Goal: Transaction & Acquisition: Purchase product/service

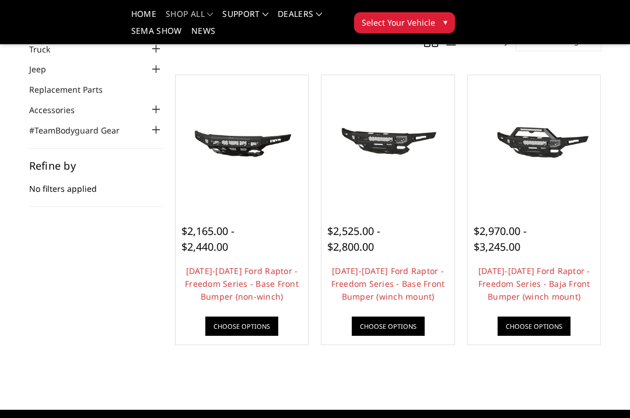
scroll to position [92, 0]
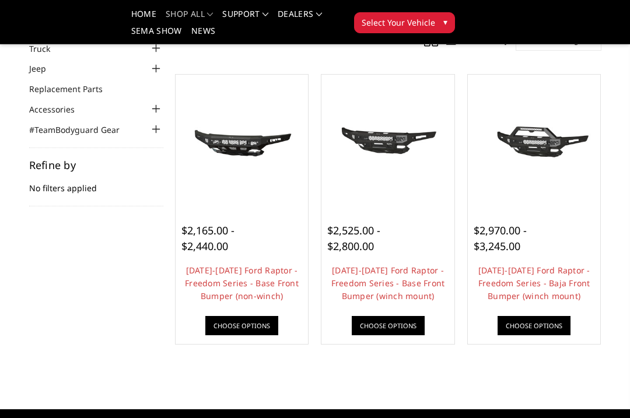
click at [557, 170] on img at bounding box center [534, 140] width 127 height 59
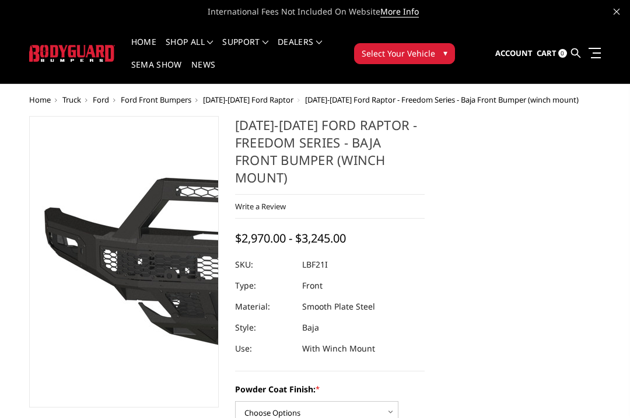
click at [78, 254] on img at bounding box center [260, 263] width 746 height 349
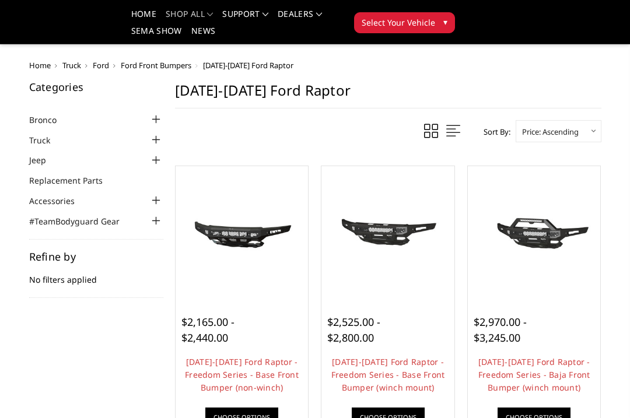
scroll to position [123, 0]
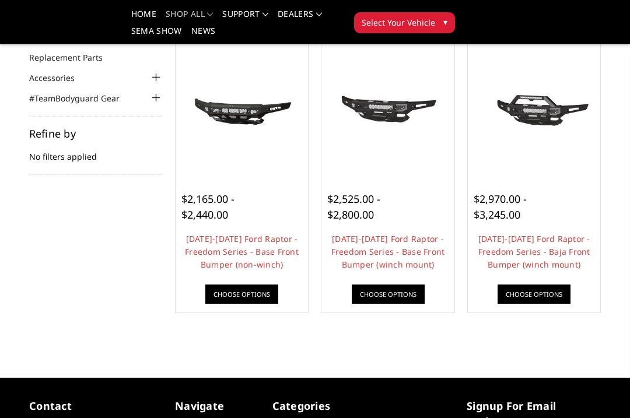
click at [398, 196] on div "$2,525.00 - $2,800.00" at bounding box center [363, 206] width 73 height 31
click at [423, 222] on div "$2,525.00 - $2,800.00" at bounding box center [387, 206] width 121 height 31
click at [392, 100] on img at bounding box center [387, 109] width 127 height 59
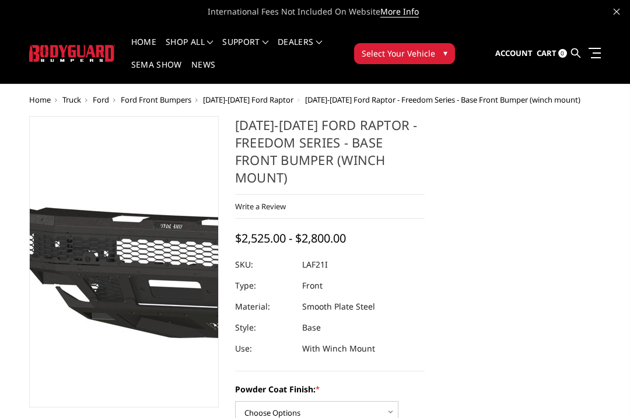
click at [88, 228] on img at bounding box center [230, 268] width 746 height 349
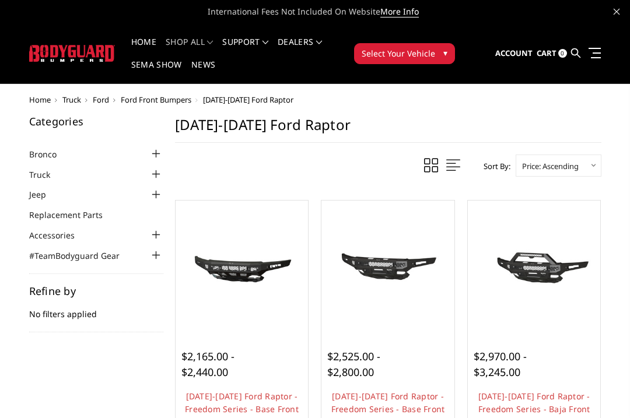
scroll to position [123, 0]
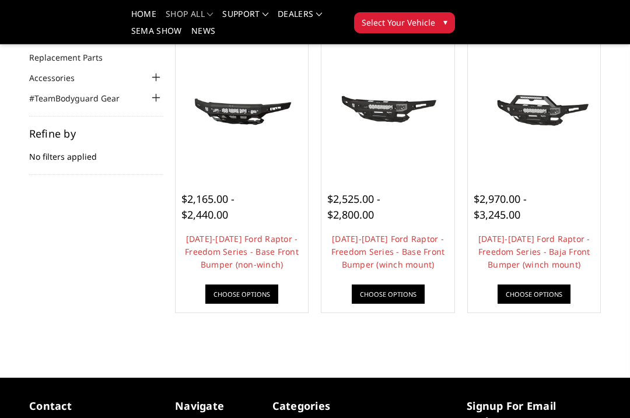
click at [388, 110] on img at bounding box center [387, 109] width 127 height 59
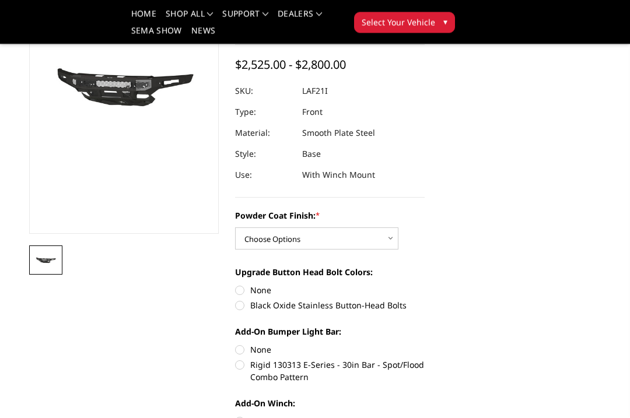
scroll to position [139, 0]
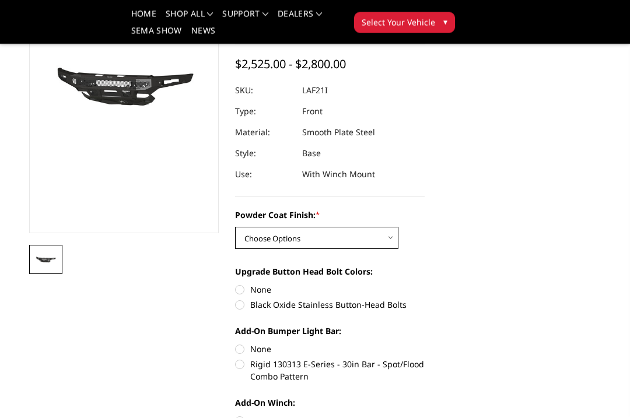
click at [380, 236] on select "Choose Options Bare Metal Texture Black Powder Coat" at bounding box center [316, 238] width 163 height 22
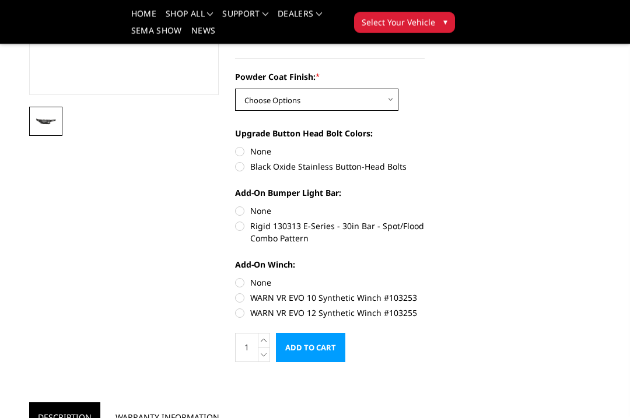
scroll to position [278, 0]
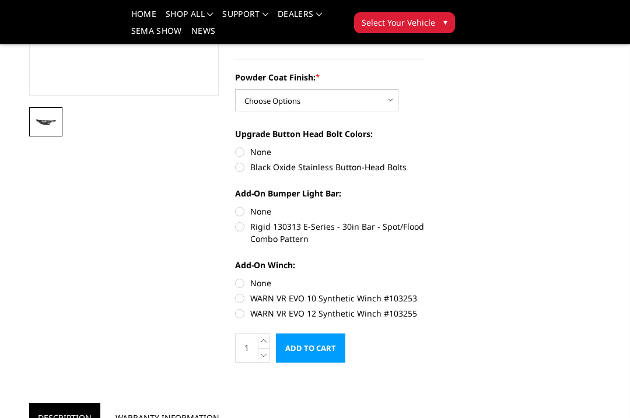
click at [239, 315] on label "WARN VR EVO 12 Synthetic Winch #103255" at bounding box center [330, 313] width 190 height 12
click at [425, 293] on input "WARN VR EVO 12 Synthetic Winch #103255" at bounding box center [425, 292] width 1 height 1
radio input "true"
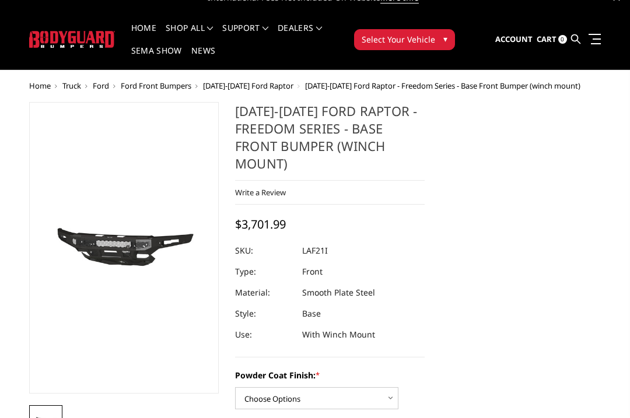
scroll to position [0, 0]
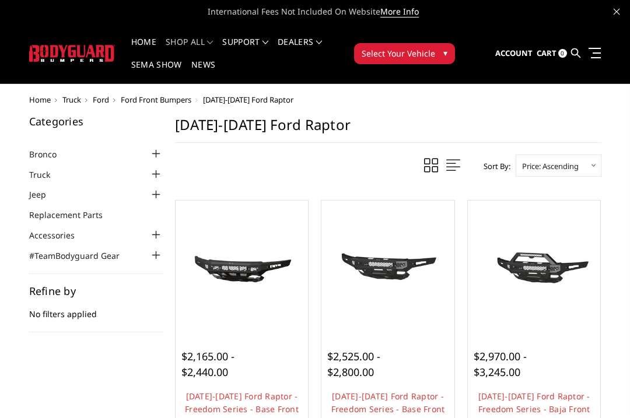
scroll to position [123, 0]
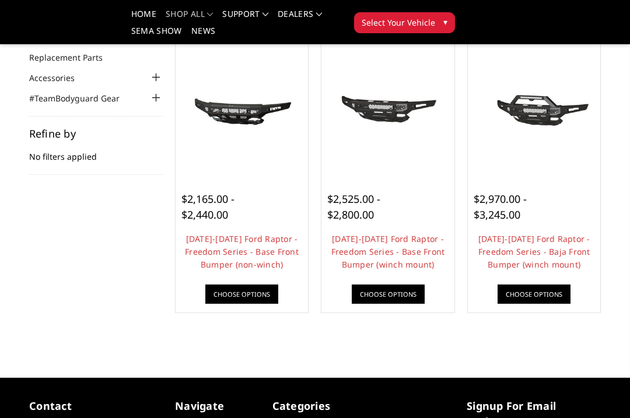
click at [566, 202] on div "$2,970.00 - $3,245.00" at bounding box center [533, 206] width 121 height 31
click at [582, 129] on img at bounding box center [534, 109] width 127 height 59
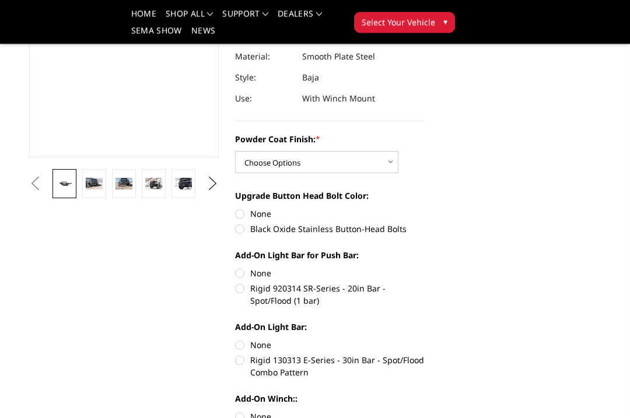
scroll to position [216, 0]
click at [385, 166] on select "Choose Options Bare Metal Texture Black Powder Coat" at bounding box center [316, 162] width 163 height 22
select select "2765"
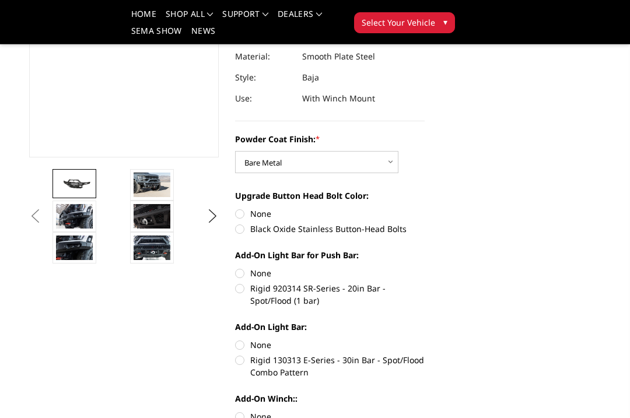
click at [243, 215] on label "None" at bounding box center [330, 214] width 190 height 12
click at [236, 208] on input "None" at bounding box center [235, 208] width 1 height 1
radio input "true"
click at [245, 283] on label "Rigid 920314 SR-Series - 20in Bar - Spot/Flood (1 bar)" at bounding box center [330, 294] width 190 height 24
click at [425, 268] on input "Rigid 920314 SR-Series - 20in Bar - Spot/Flood (1 bar)" at bounding box center [425, 267] width 1 height 1
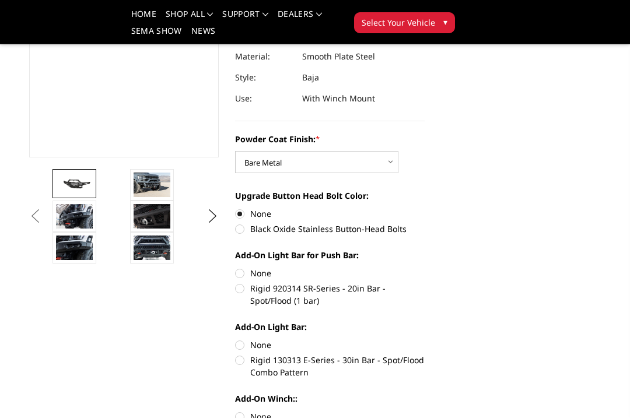
radio input "true"
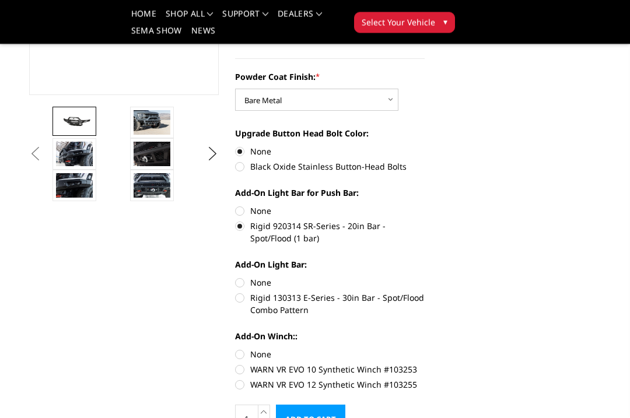
scroll to position [279, 0]
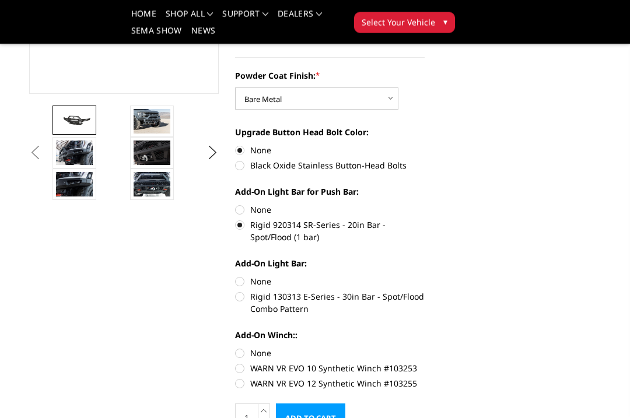
click at [241, 301] on label "Rigid 130313 E-Series - 30in Bar - Spot/Flood Combo Pattern" at bounding box center [330, 303] width 190 height 24
click at [425, 276] on input "Rigid 130313 E-Series - 30in Bar - Spot/Flood Combo Pattern" at bounding box center [425, 276] width 1 height 1
radio input "true"
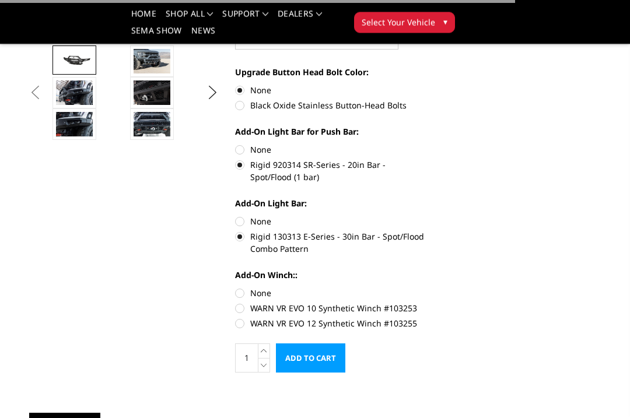
scroll to position [350, 0]
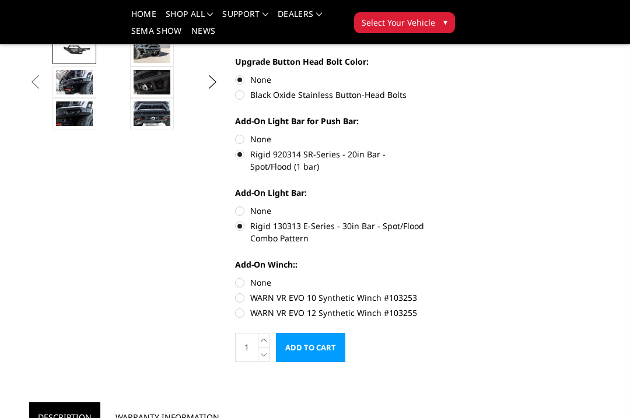
click at [242, 303] on label "WARN VR EVO 10 Synthetic Winch #103253" at bounding box center [330, 298] width 190 height 12
click at [425, 277] on input "WARN VR EVO 10 Synthetic Winch #103253" at bounding box center [425, 276] width 1 height 1
radio input "true"
click at [239, 315] on label "WARN VR EVO 12 Synthetic Winch #103255" at bounding box center [330, 313] width 190 height 12
click at [425, 292] on input "WARN VR EVO 12 Synthetic Winch #103255" at bounding box center [425, 292] width 1 height 1
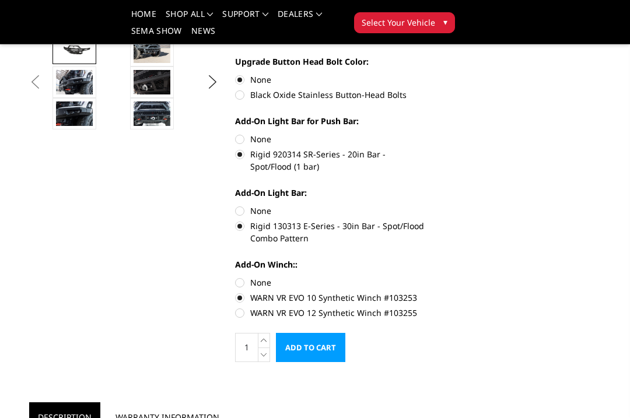
radio input "true"
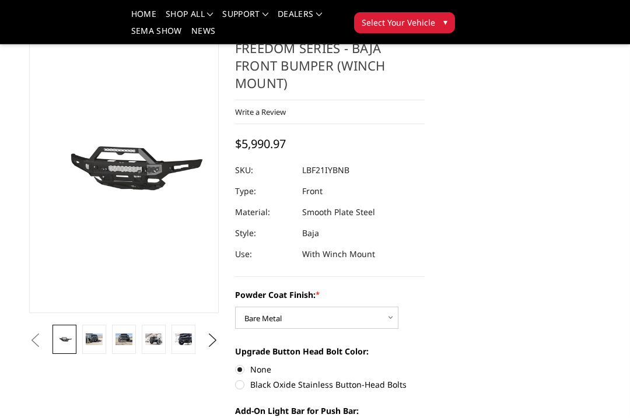
scroll to position [59, 0]
